Goal: Navigation & Orientation: Understand site structure

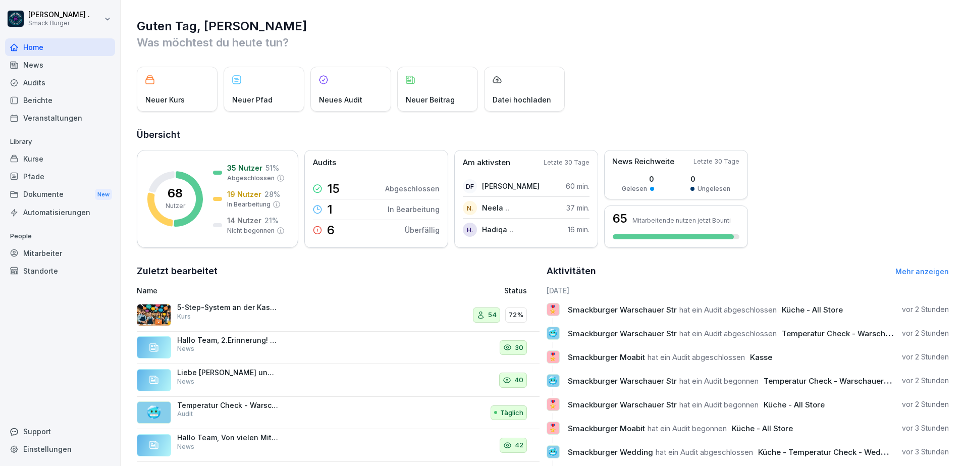
click at [37, 66] on div "News" at bounding box center [60, 65] width 110 height 18
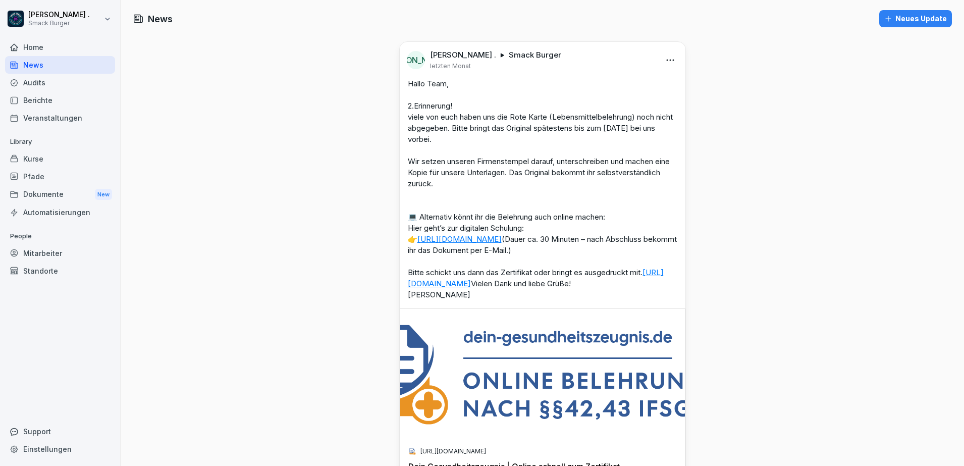
click at [45, 84] on div "Audits" at bounding box center [60, 83] width 110 height 18
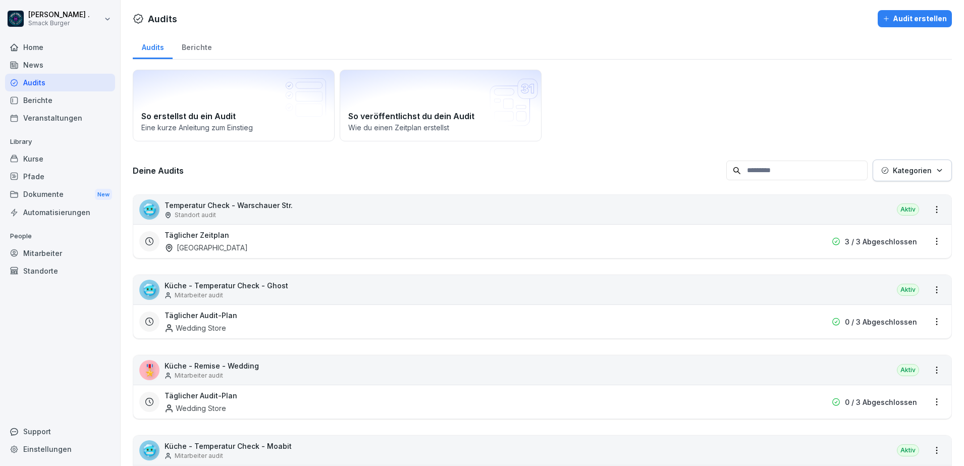
click at [38, 43] on div "Home" at bounding box center [60, 47] width 110 height 18
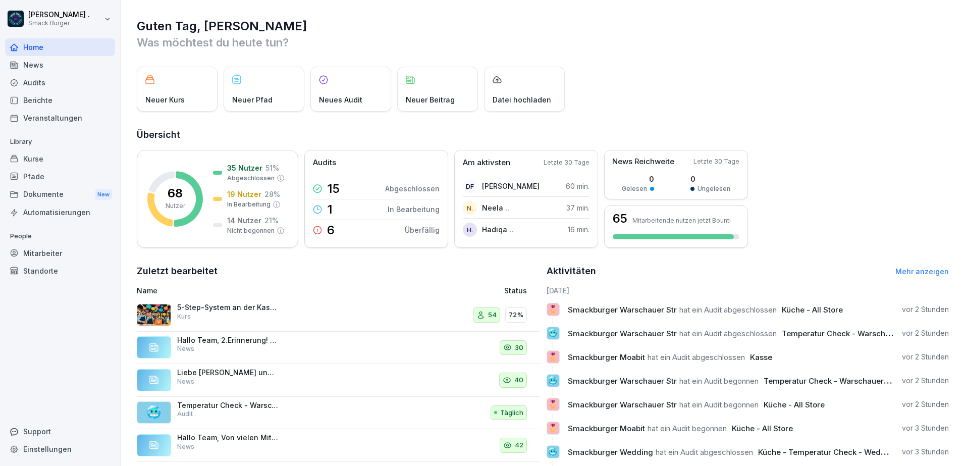
click at [40, 60] on div "News" at bounding box center [60, 65] width 110 height 18
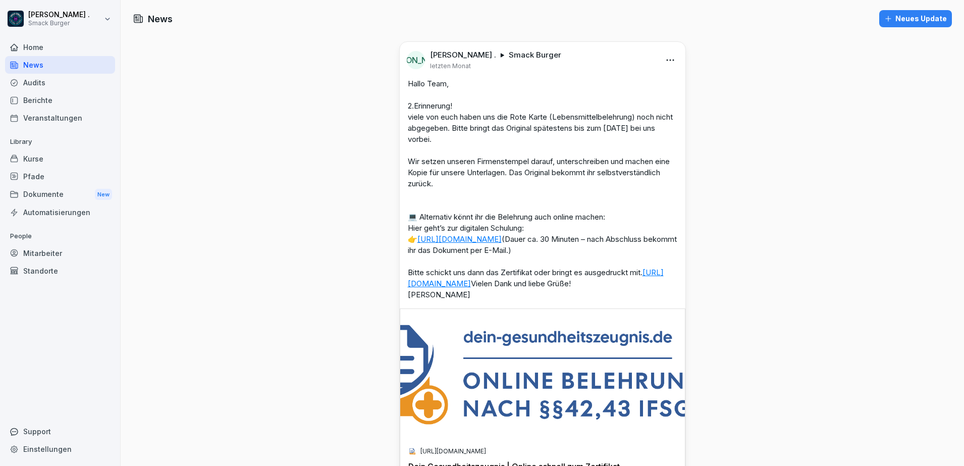
click at [31, 81] on div "Audits" at bounding box center [60, 83] width 110 height 18
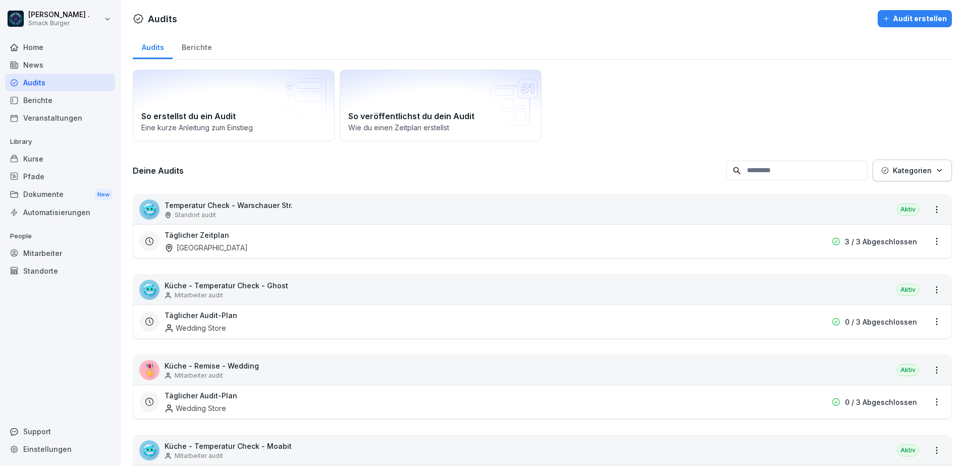
click at [36, 98] on div "Berichte" at bounding box center [60, 100] width 110 height 18
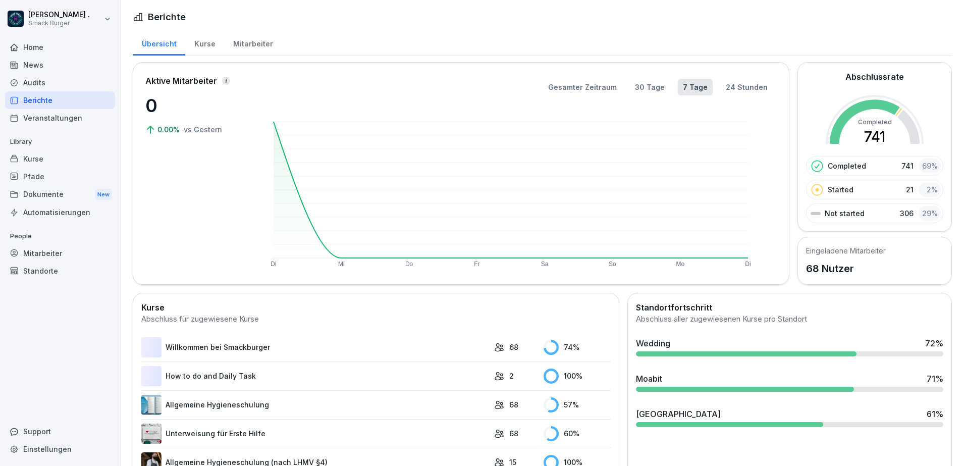
click at [39, 45] on div "Home" at bounding box center [60, 47] width 110 height 18
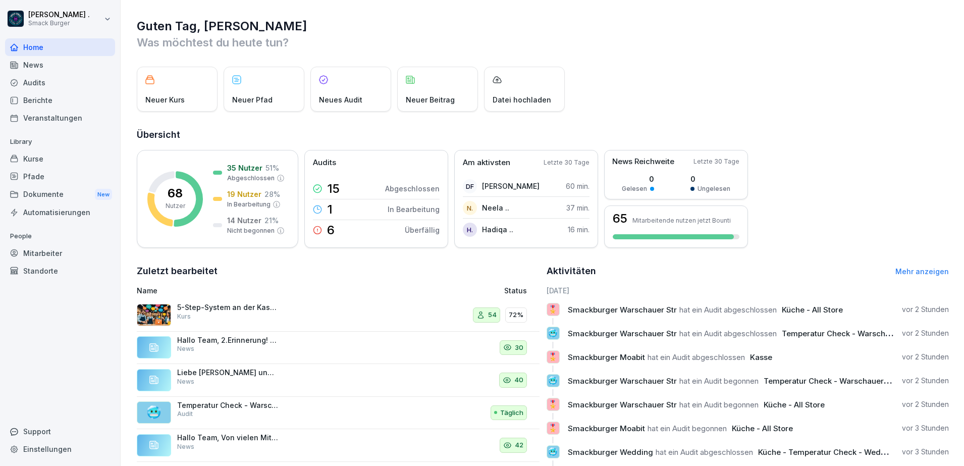
click at [5, 38] on link "Home" at bounding box center [60, 47] width 110 height 18
